Goal: Transaction & Acquisition: Purchase product/service

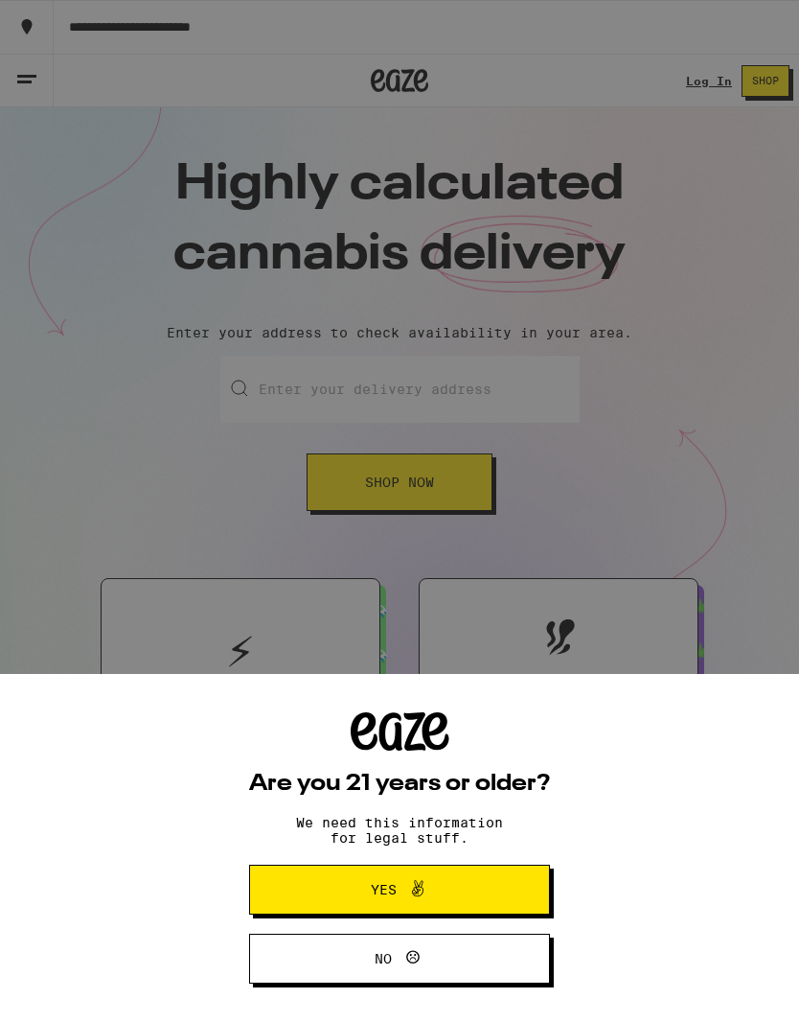
click at [414, 895] on icon at bounding box center [417, 888] width 23 height 23
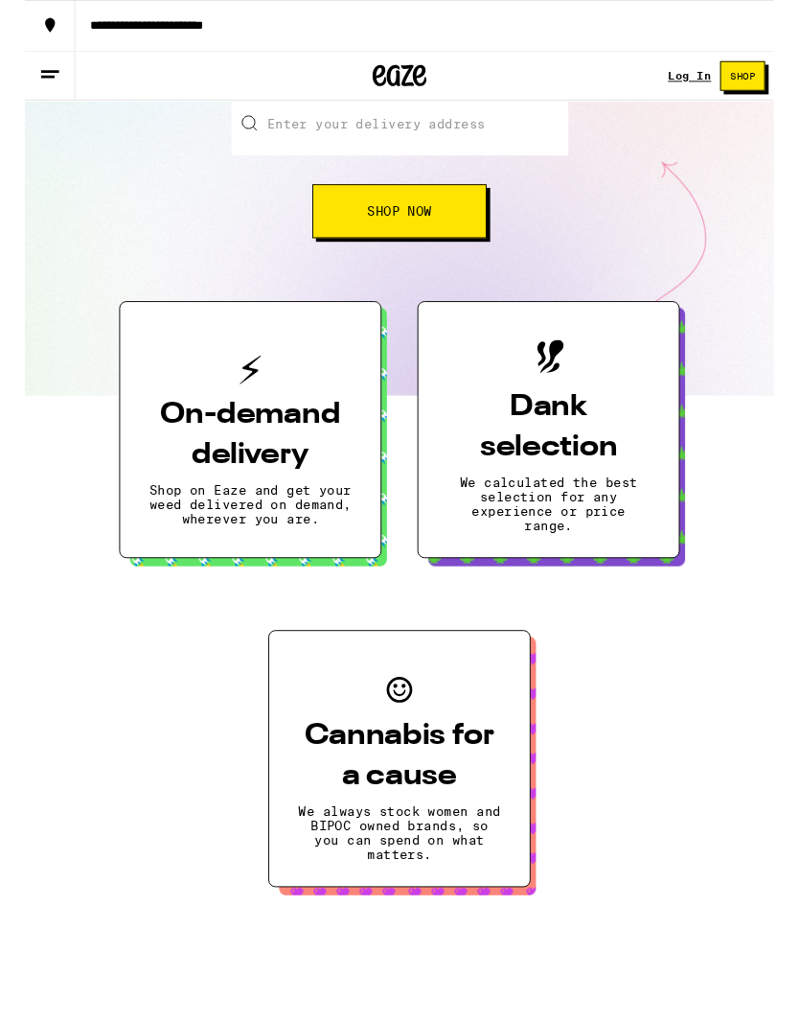
scroll to position [265, 0]
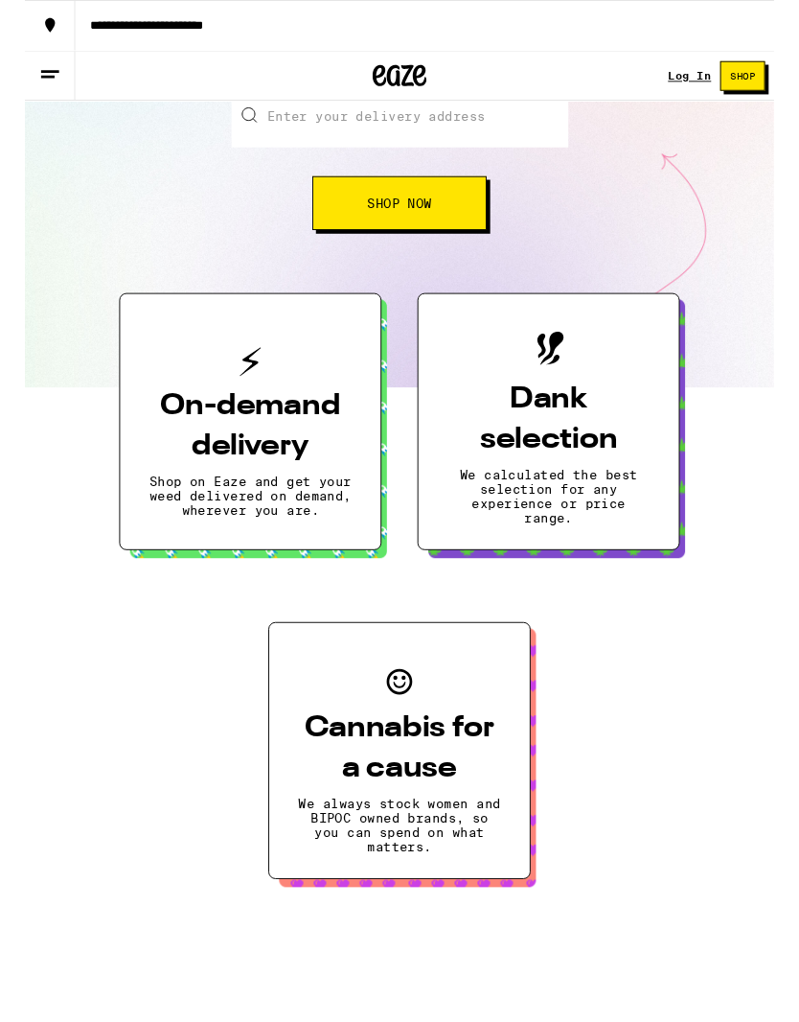
click at [387, 222] on span "Shop Now" at bounding box center [399, 216] width 69 height 13
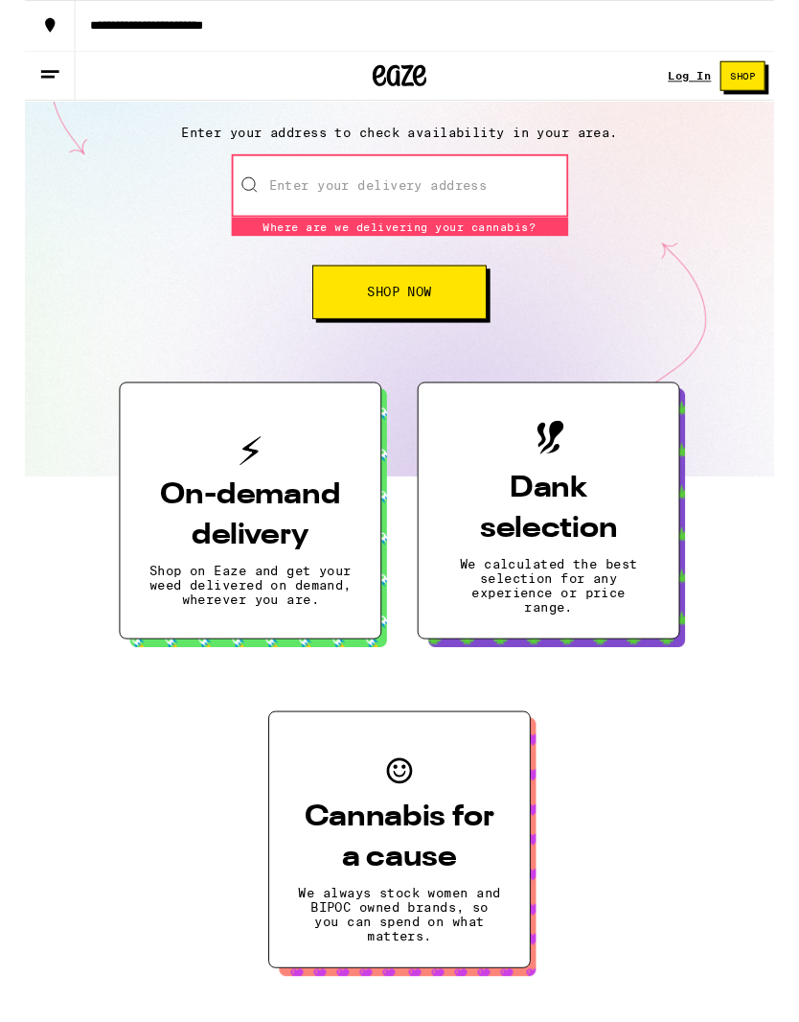
scroll to position [190, 0]
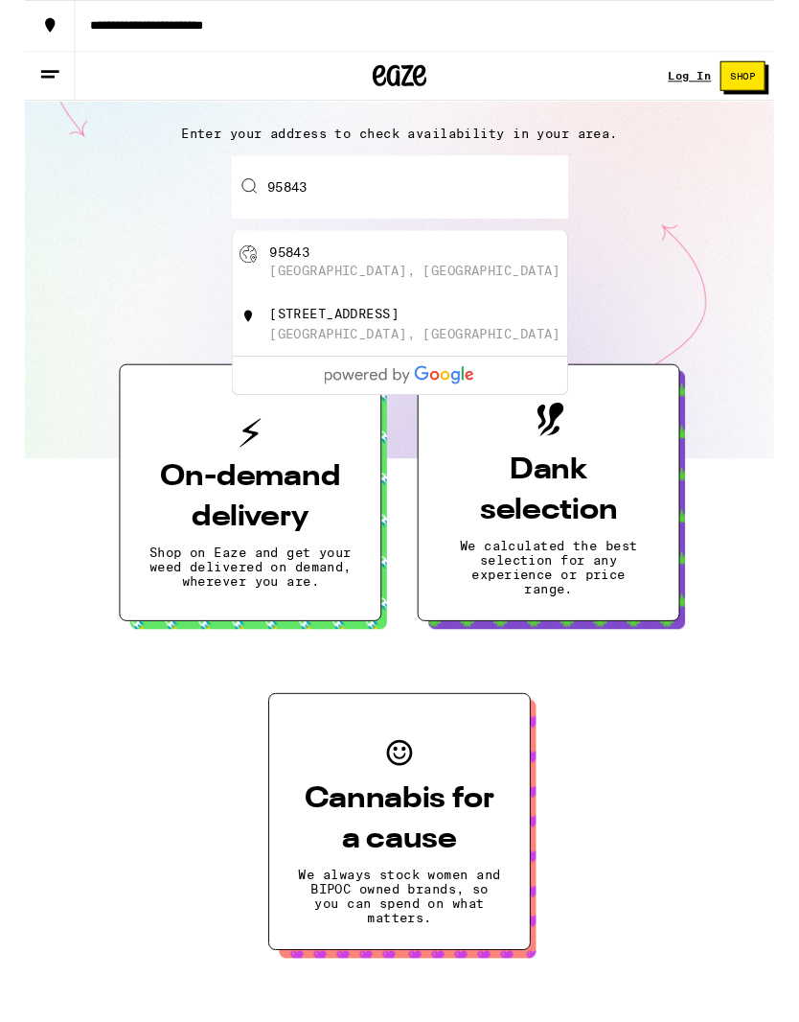
click at [279, 282] on div "95843 [GEOGRAPHIC_DATA], [GEOGRAPHIC_DATA]" at bounding box center [432, 280] width 342 height 36
type input "[GEOGRAPHIC_DATA]"
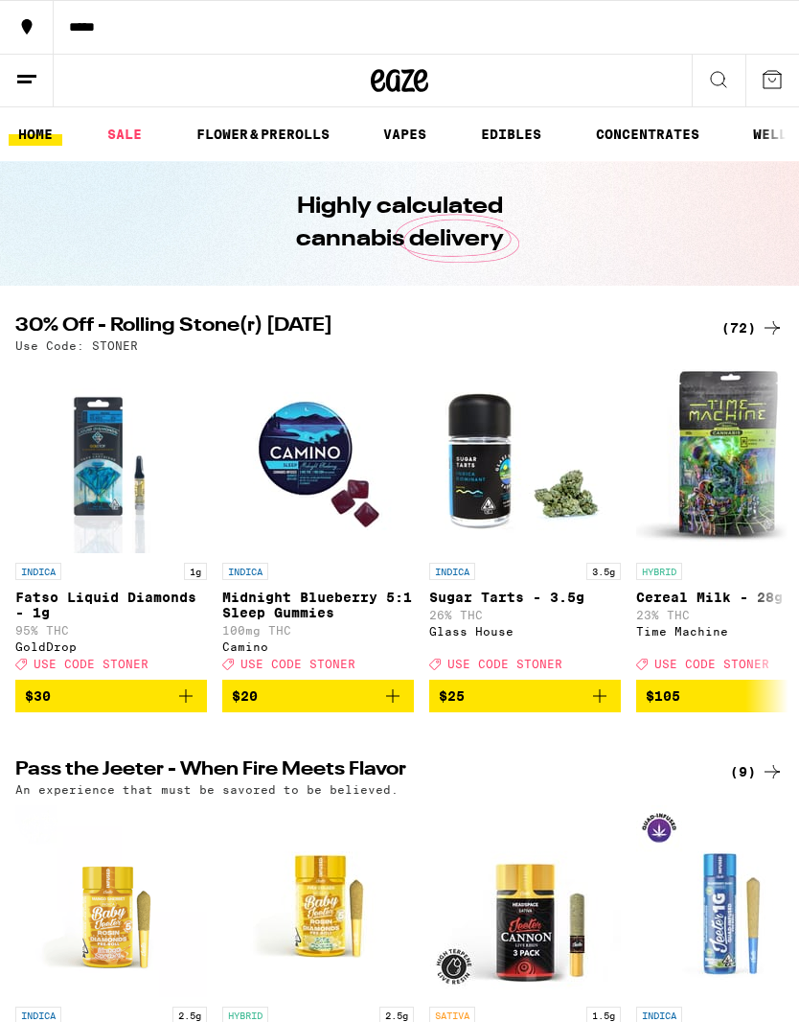
click at [720, 80] on icon at bounding box center [718, 79] width 23 height 23
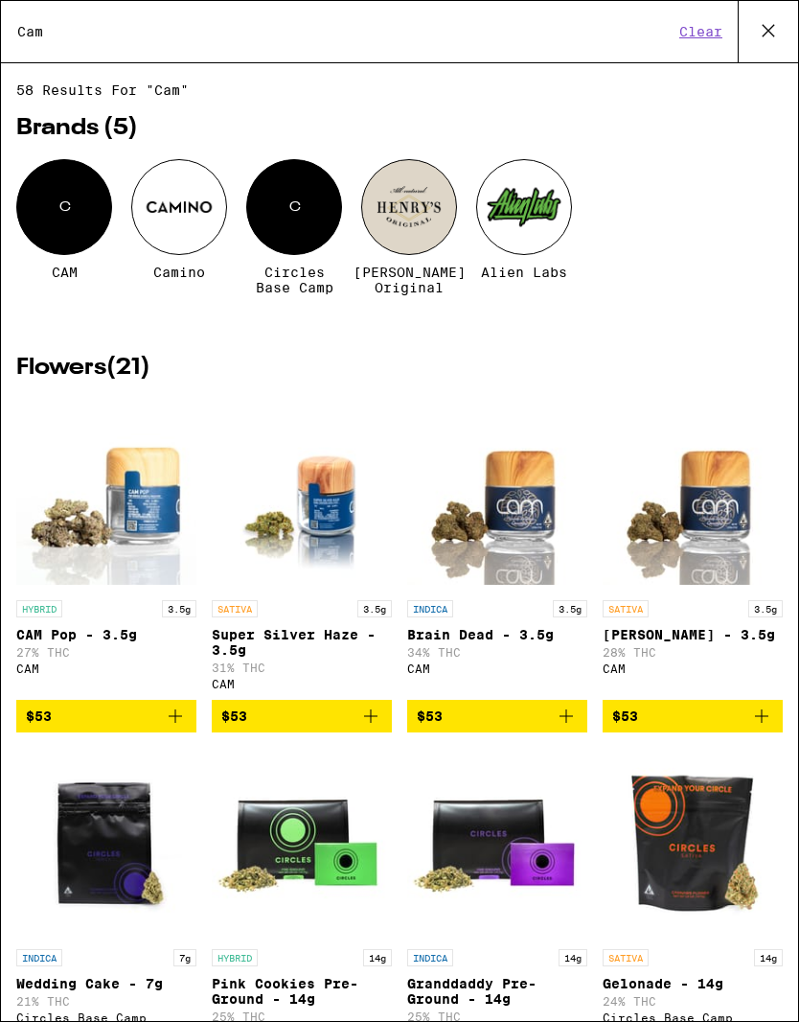
type input "Cam"
click at [181, 218] on div at bounding box center [179, 207] width 96 height 96
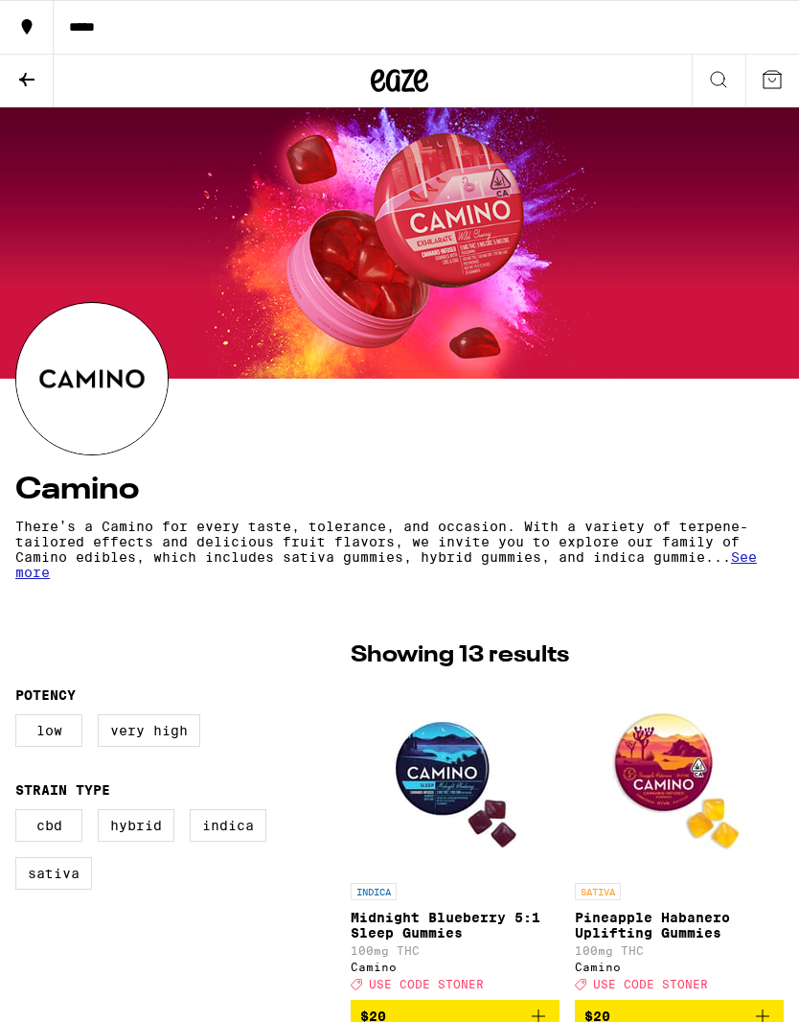
click at [34, 86] on icon at bounding box center [26, 79] width 23 height 23
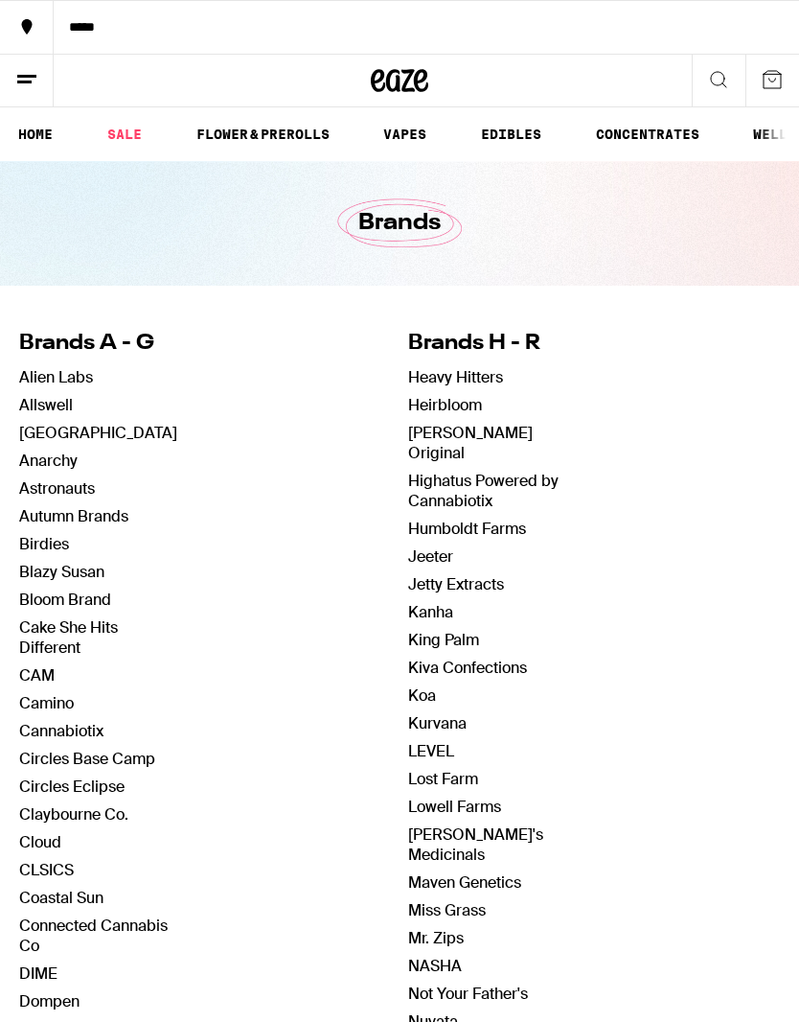
click at [253, 137] on link "FLOWER & PREROLLS" at bounding box center [263, 134] width 152 height 23
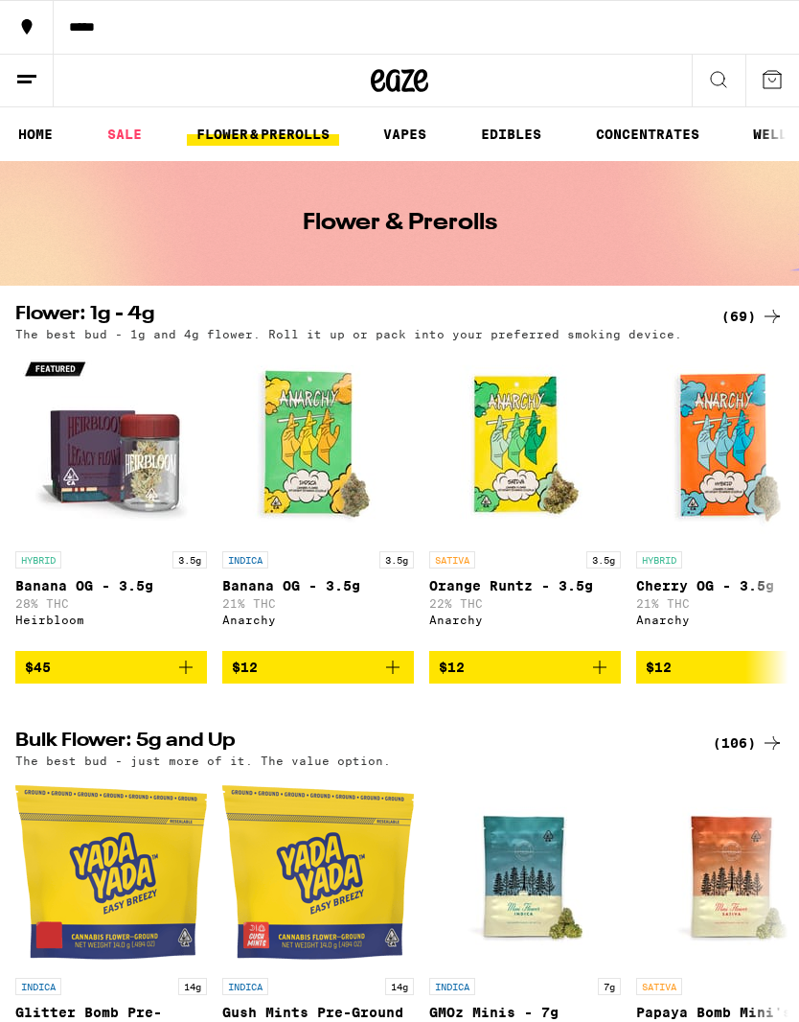
click at [121, 78] on div "*****" at bounding box center [133, 81] width 266 height 54
click at [717, 81] on icon at bounding box center [718, 79] width 23 height 23
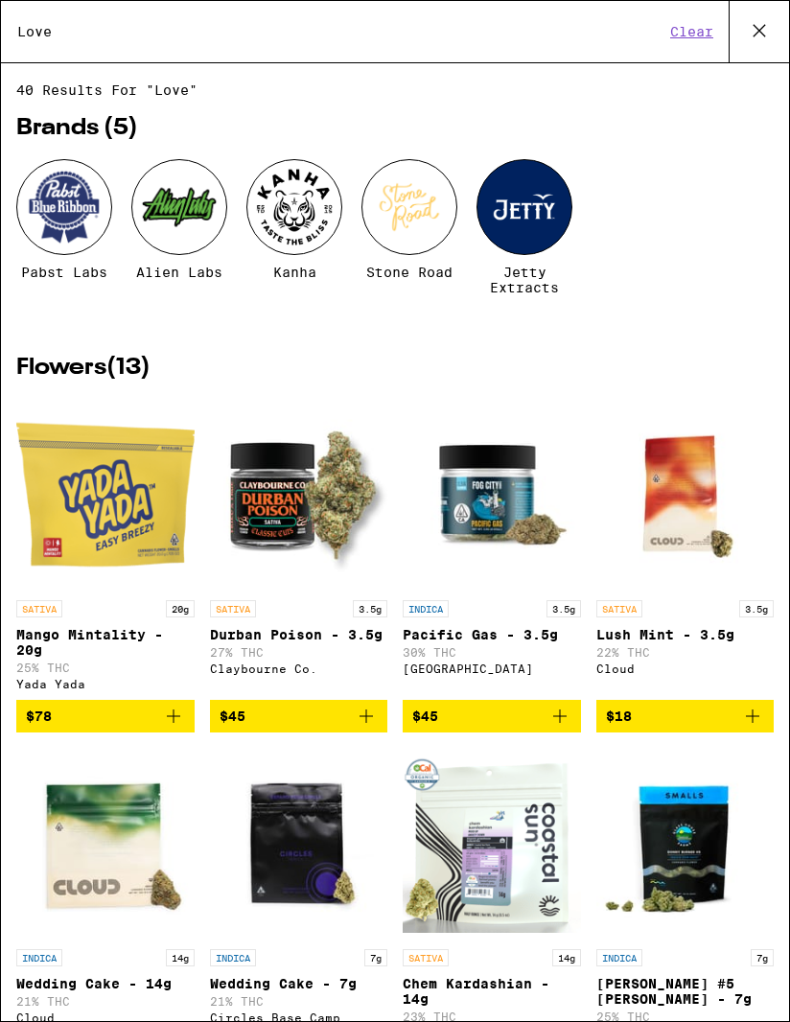
type input "Love"
click at [685, 40] on button "Clear" at bounding box center [691, 31] width 55 height 17
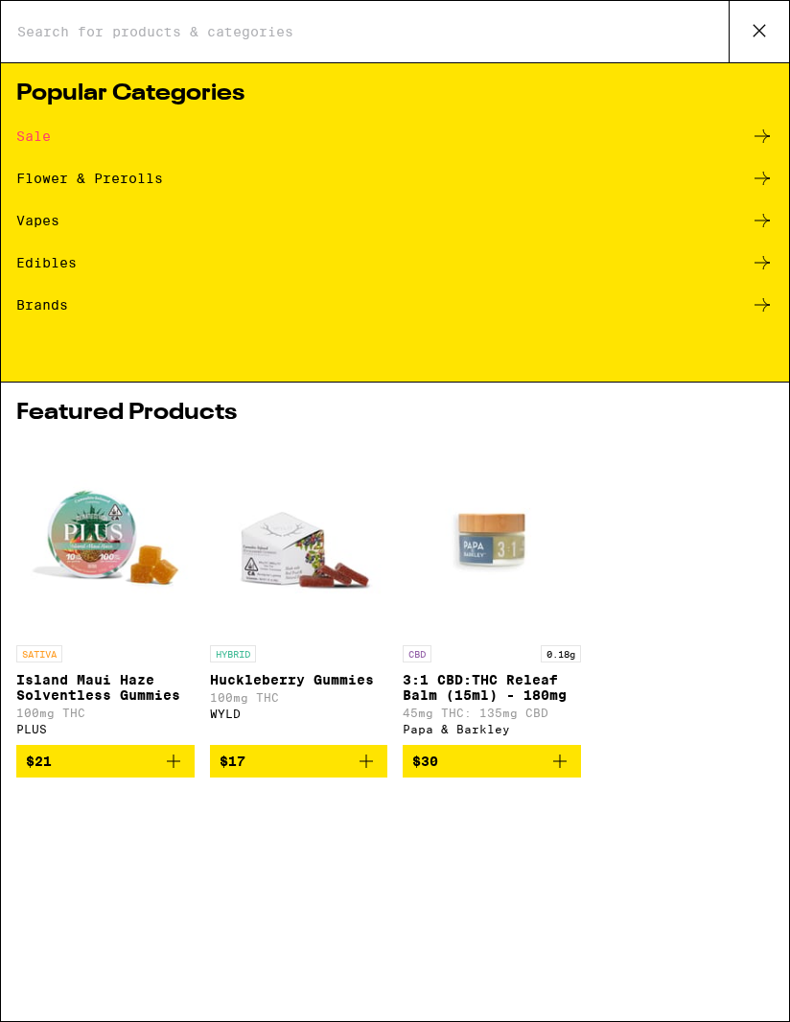
click at [57, 30] on input "Search for Products" at bounding box center [372, 31] width 712 height 17
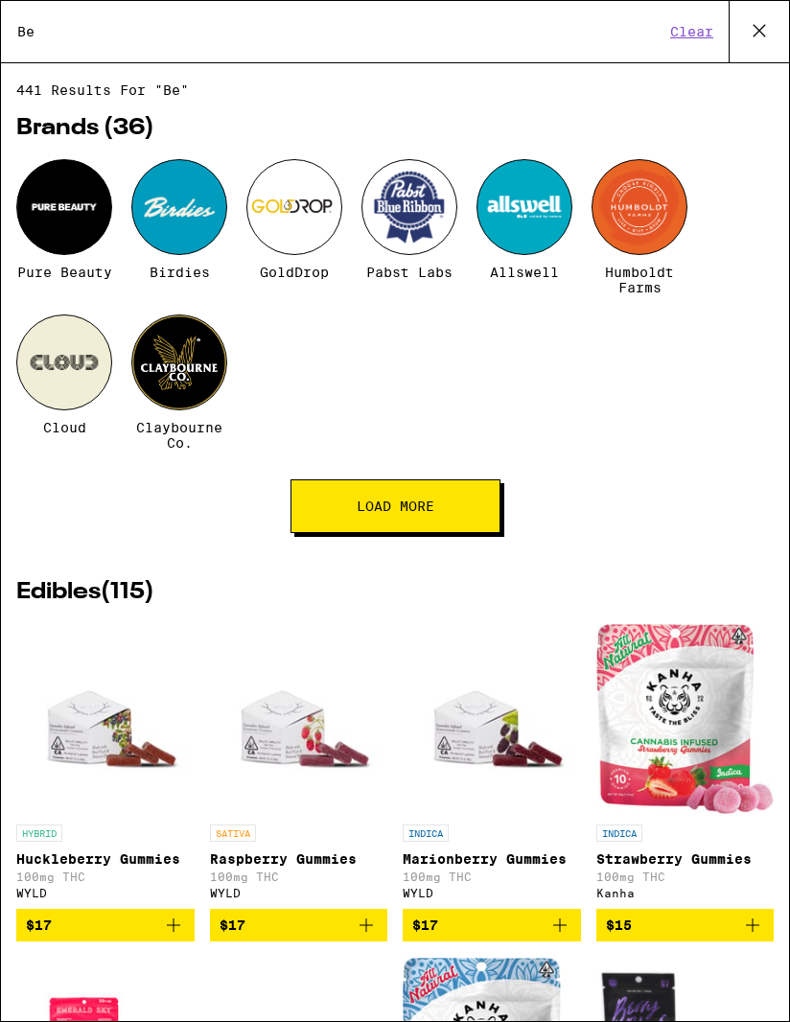
type input "Be"
click at [81, 214] on div at bounding box center [64, 207] width 96 height 96
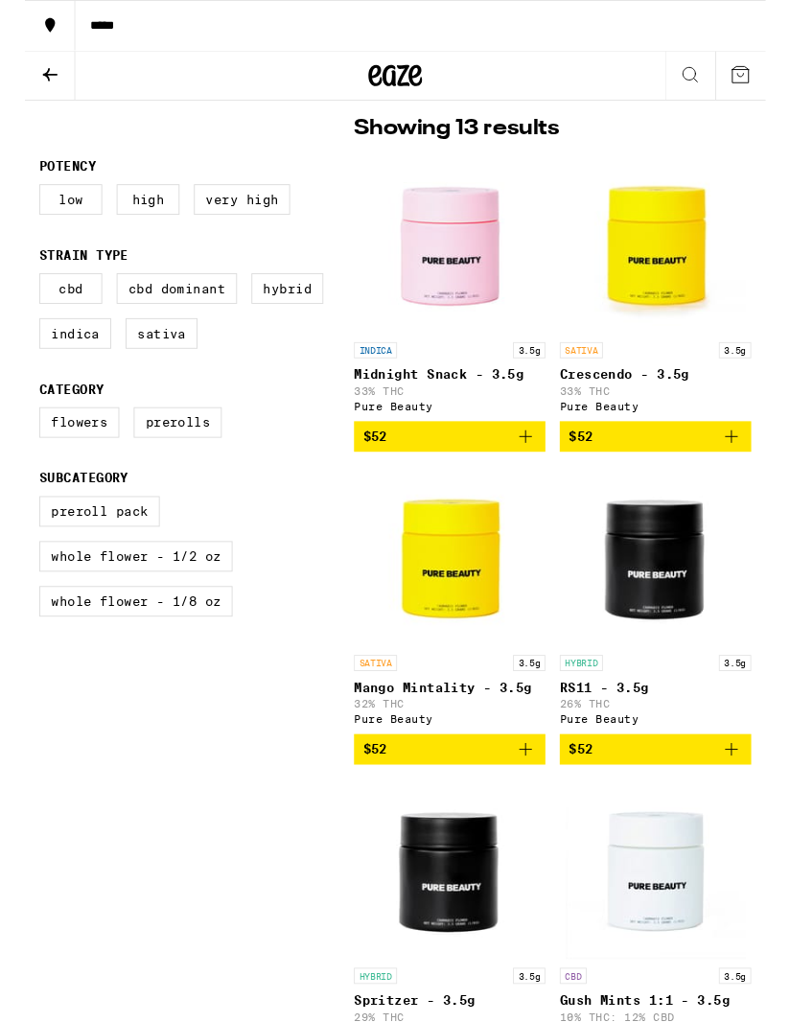
scroll to position [484, 0]
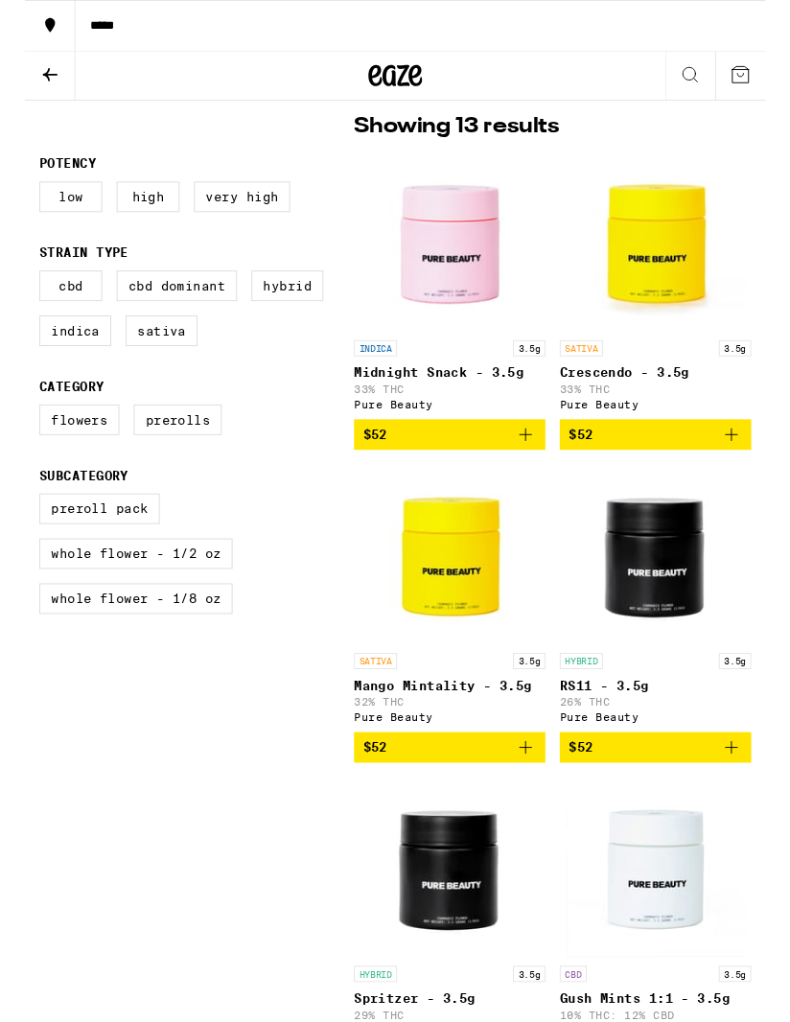
click at [162, 464] on label "Prerolls" at bounding box center [163, 447] width 94 height 33
click at [20, 435] on input "Prerolls" at bounding box center [19, 434] width 1 height 1
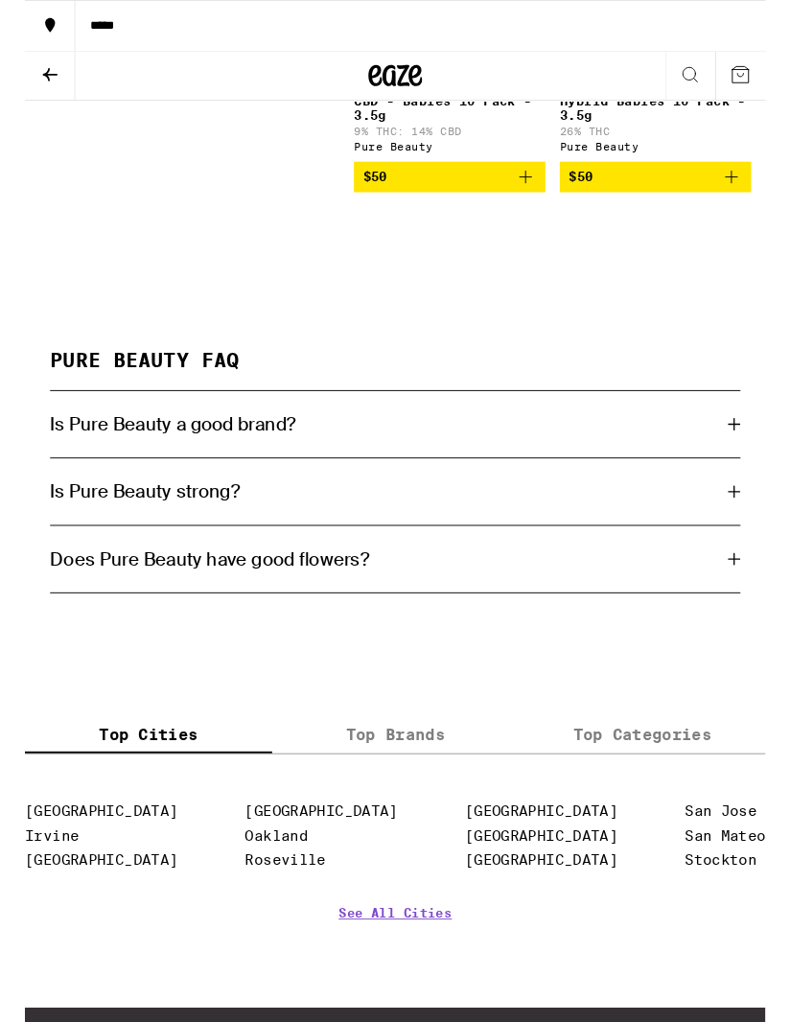
scroll to position [1128, 0]
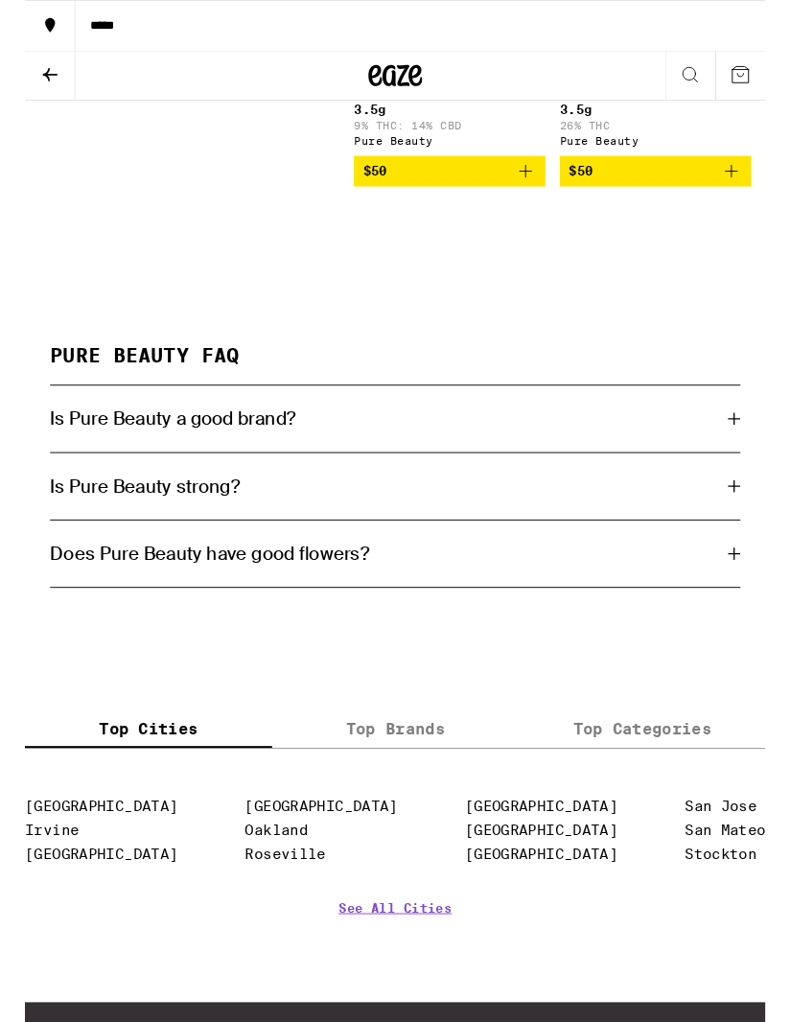
click at [755, 453] on icon at bounding box center [755, 446] width 13 height 13
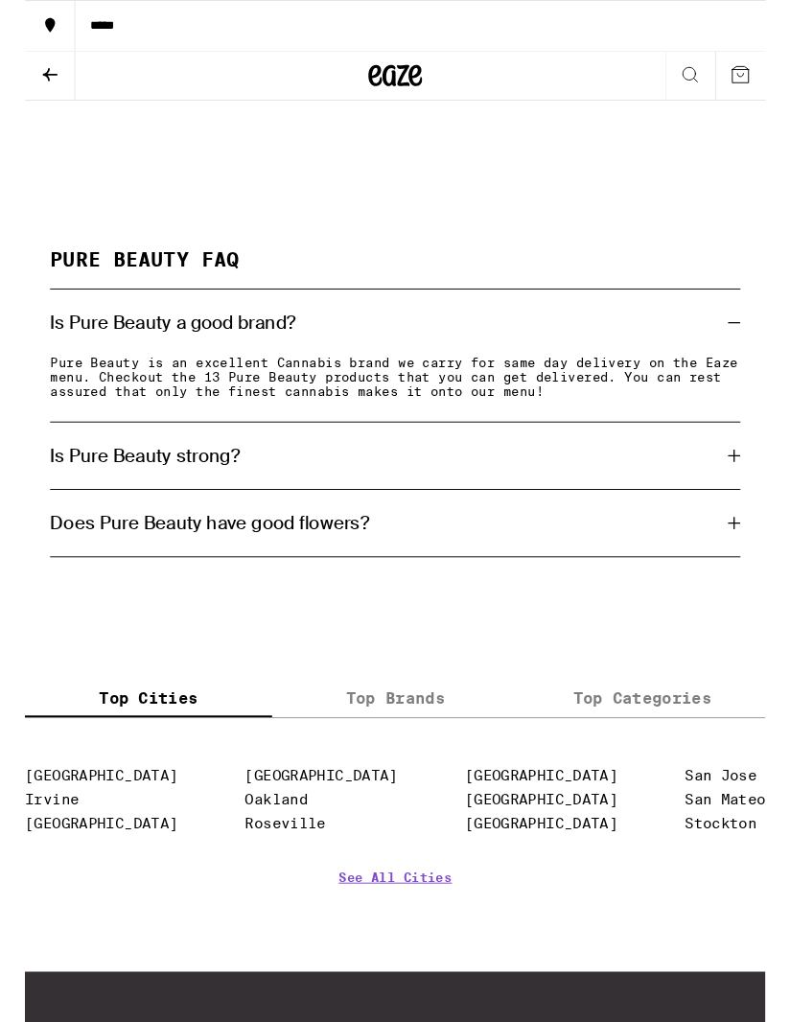
scroll to position [1232, 0]
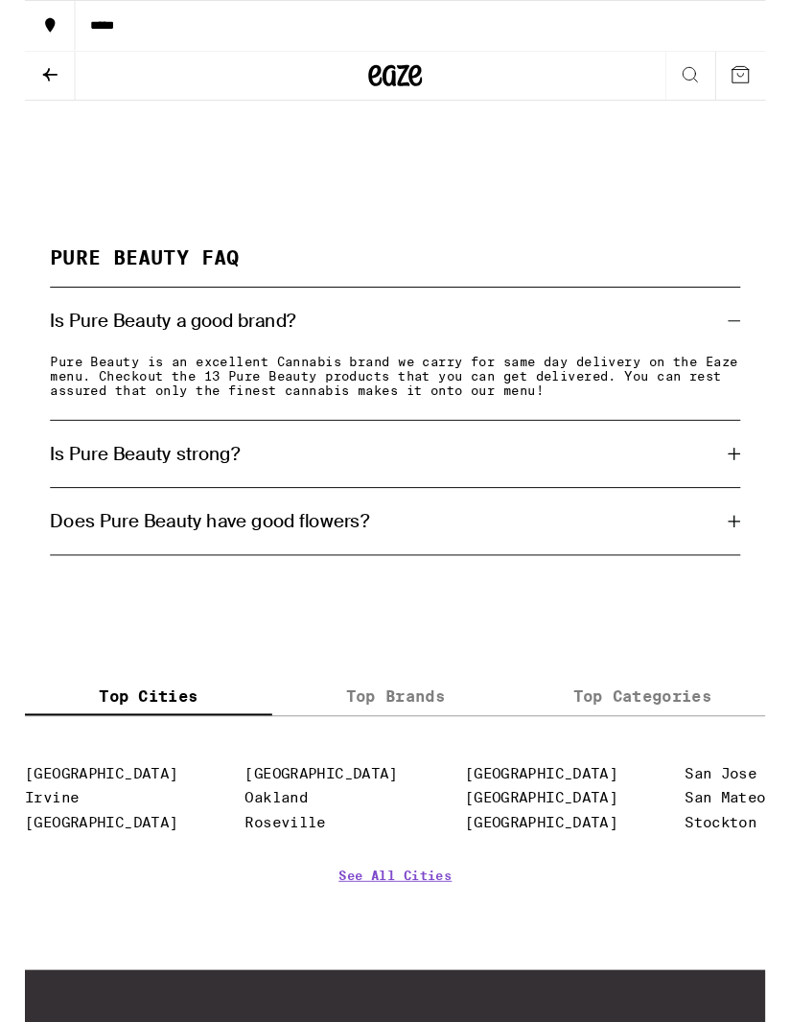
click at [757, 491] on icon at bounding box center [755, 483] width 13 height 13
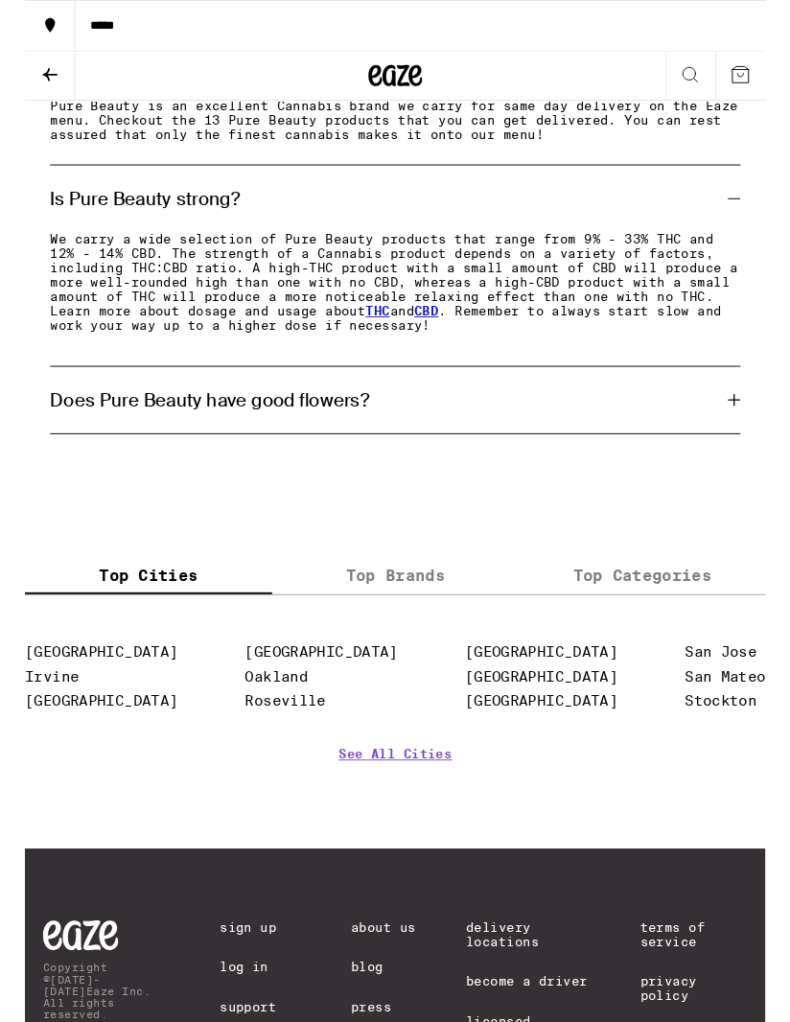
scroll to position [1507, 0]
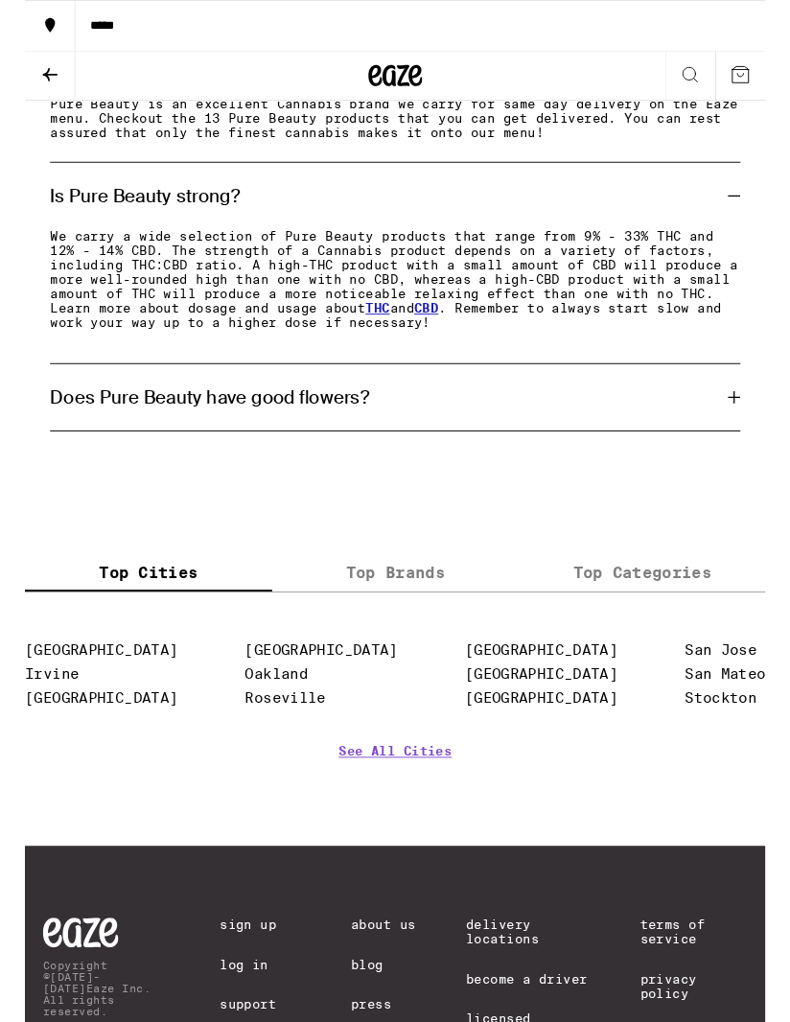
click at [761, 430] on icon at bounding box center [755, 423] width 13 height 13
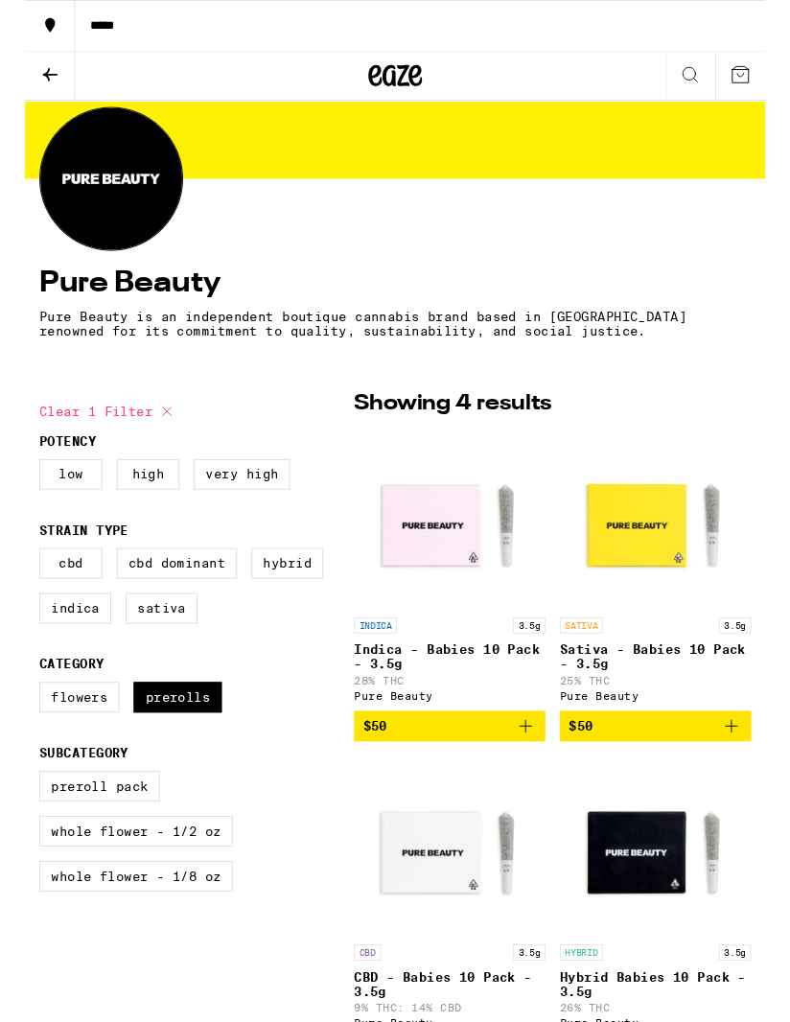
scroll to position [196, 0]
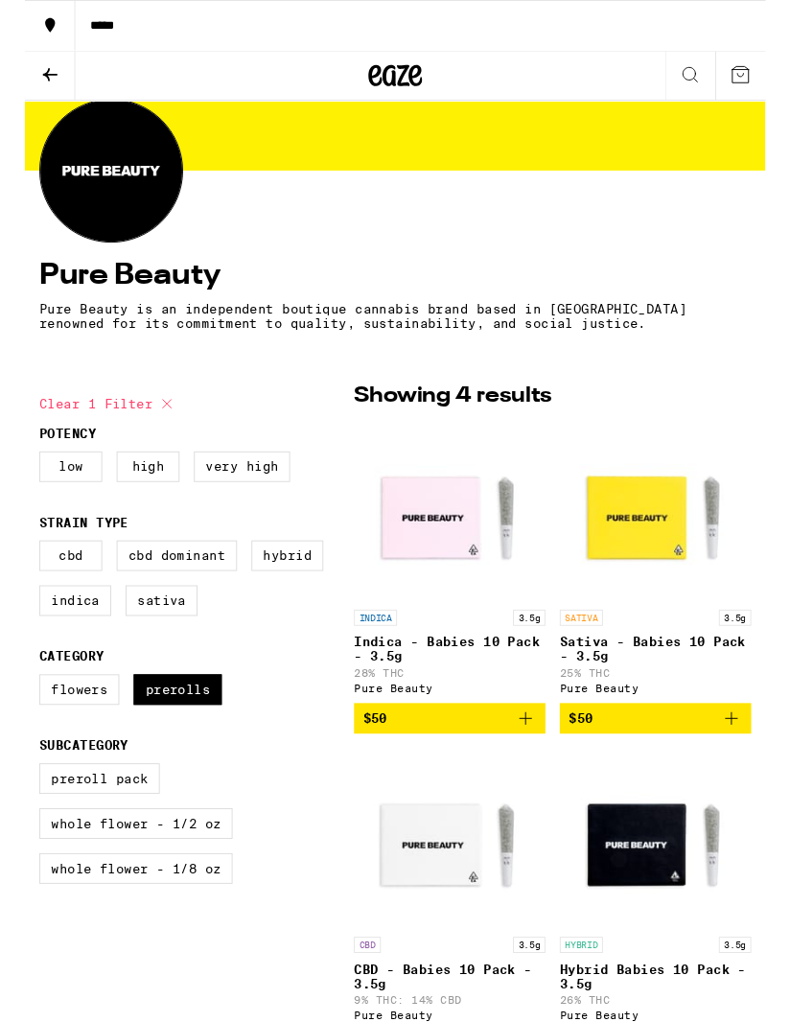
click at [148, 430] on icon at bounding box center [151, 430] width 23 height 23
checkbox input "false"
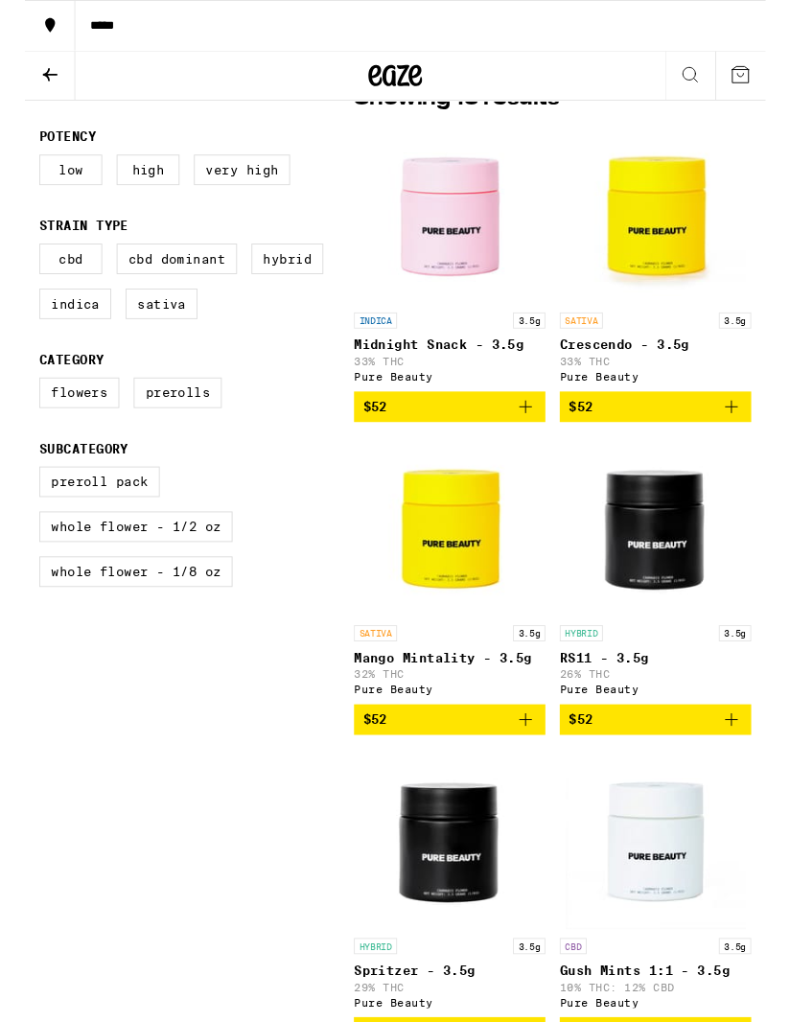
scroll to position [514, 0]
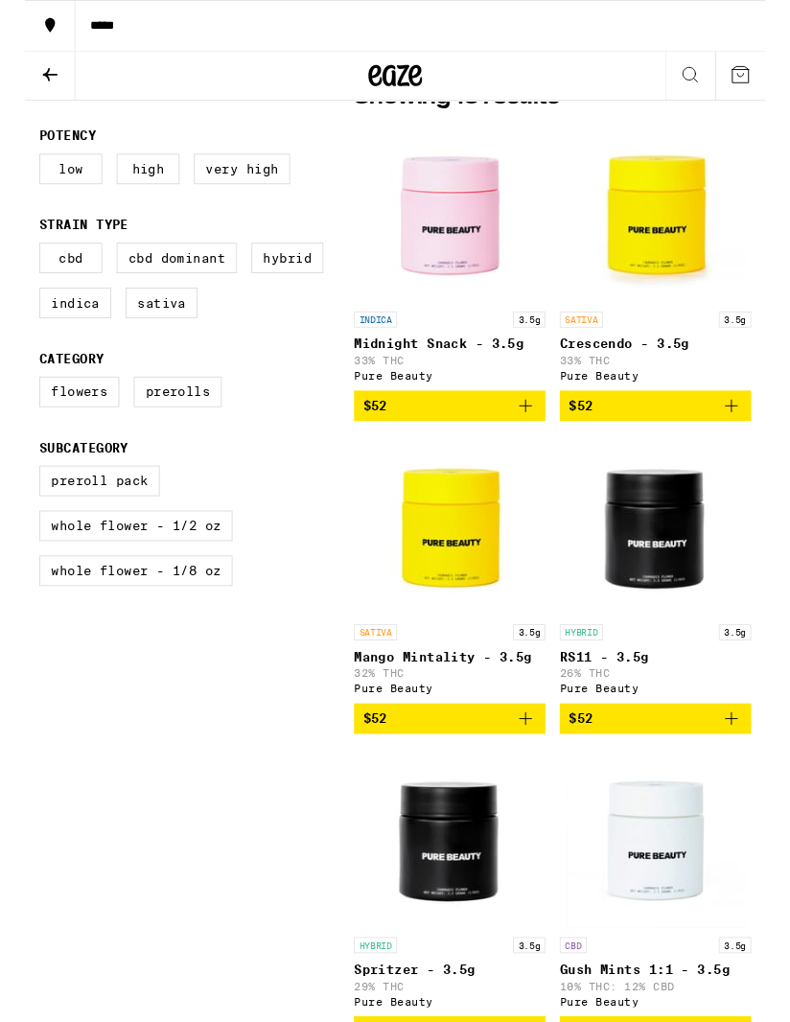
click at [59, 434] on label "Flowers" at bounding box center [57, 418] width 85 height 33
click at [20, 405] on input "Flowers" at bounding box center [19, 404] width 1 height 1
checkbox input "true"
